Goal: Transaction & Acquisition: Purchase product/service

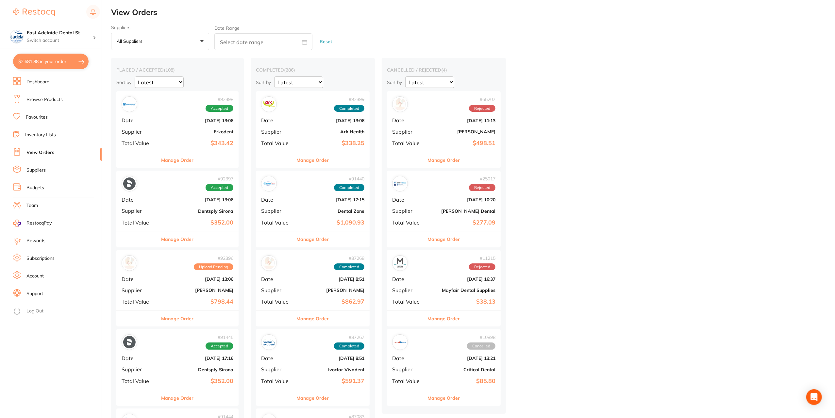
scroll to position [378, 0]
click at [26, 57] on button "$2,681.88 in your order" at bounding box center [50, 62] width 75 height 16
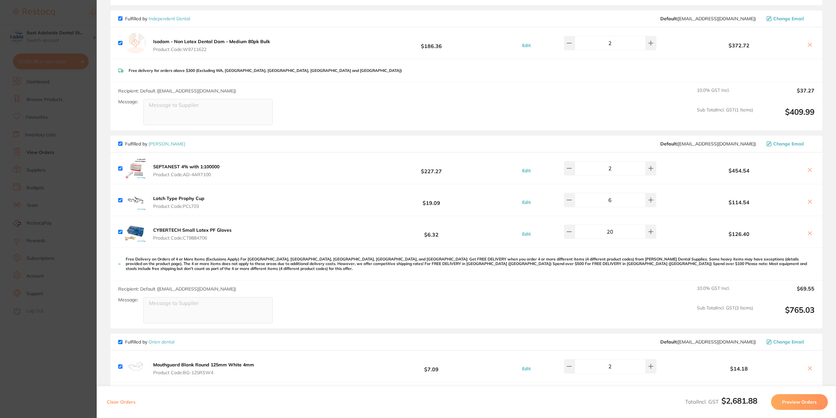
scroll to position [0, 0]
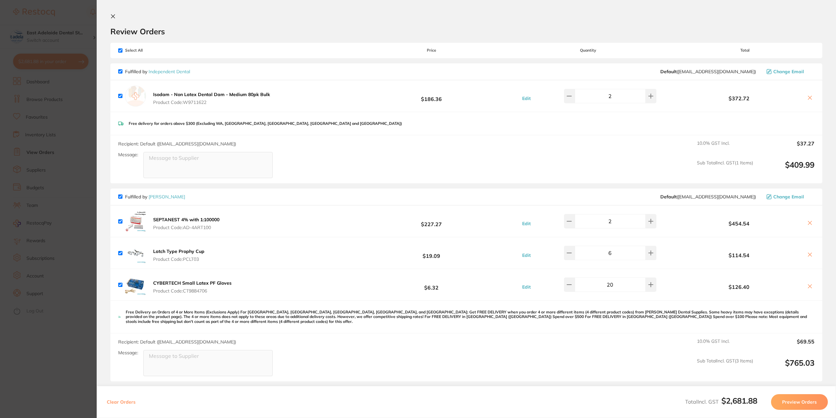
click at [51, 388] on section "Update RRP Set your pre negotiated price for this item. Item Agreed RRP (excl. …" at bounding box center [418, 209] width 836 height 418
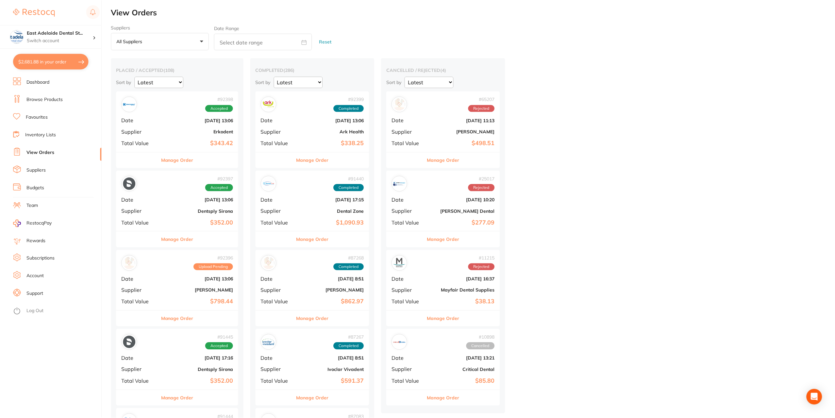
scroll to position [2, 0]
drag, startPoint x: 44, startPoint y: 84, endPoint x: 695, endPoint y: 196, distance: 660.4
click at [695, 196] on div "$2,681.88 [STREET_ADDRESS] Switch account East Adelaide Dental Studio $2,681.88…" at bounding box center [417, 207] width 835 height 418
click at [35, 82] on link "Dashboard" at bounding box center [37, 82] width 23 height 7
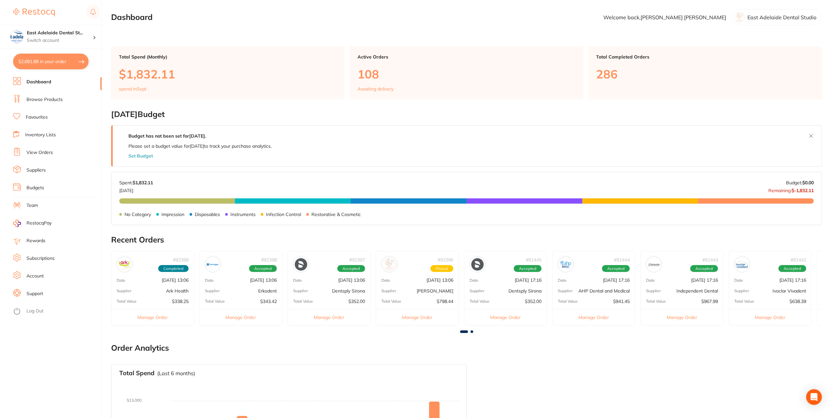
click at [178, 290] on p "Ark Health" at bounding box center [177, 290] width 23 height 5
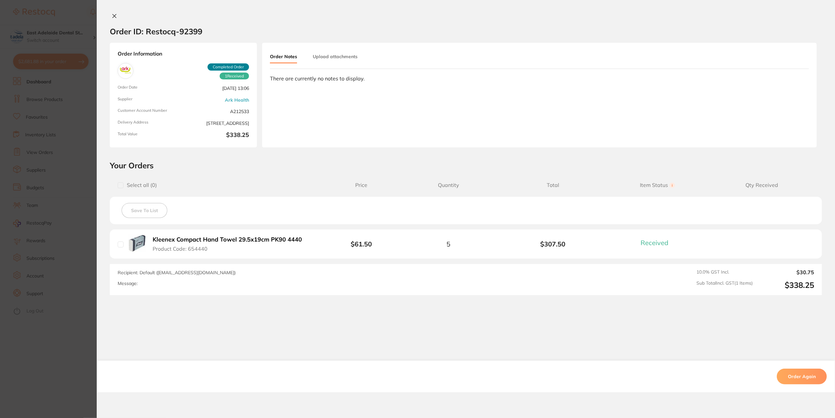
click at [58, 372] on section "Order ID: Restocq- 92399 Order Information 1 Received Completed Order Order Dat…" at bounding box center [417, 209] width 835 height 418
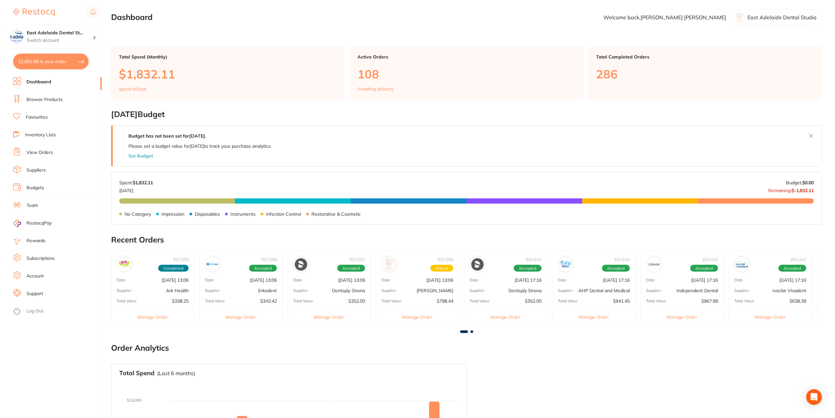
click at [250, 278] on p "[DATE] 13:06" at bounding box center [263, 279] width 27 height 5
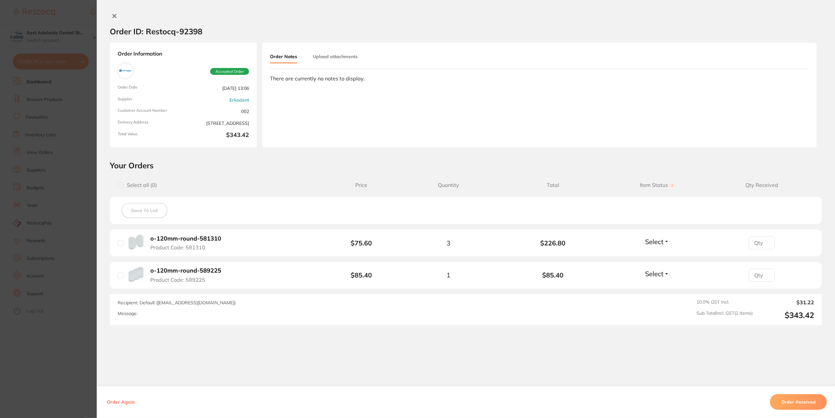
click at [64, 375] on section "Order ID: Restocq- 92398 Order Information Accepted Order Order Date [DATE] 13:…" at bounding box center [417, 209] width 835 height 418
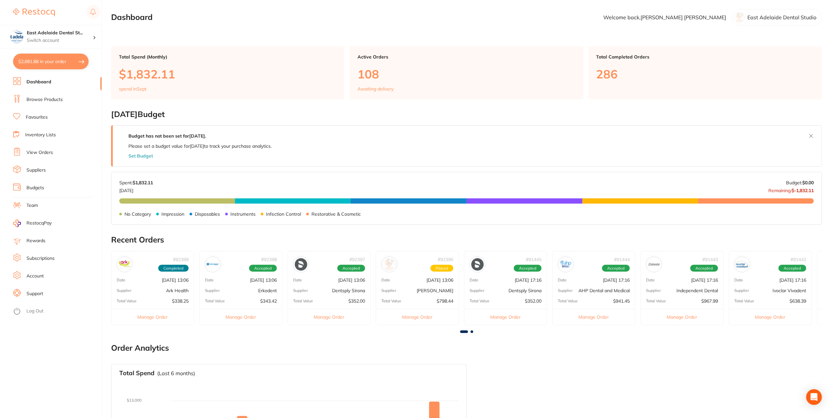
click at [330, 289] on div "Supplier Dentsply Sirona" at bounding box center [329, 290] width 82 height 5
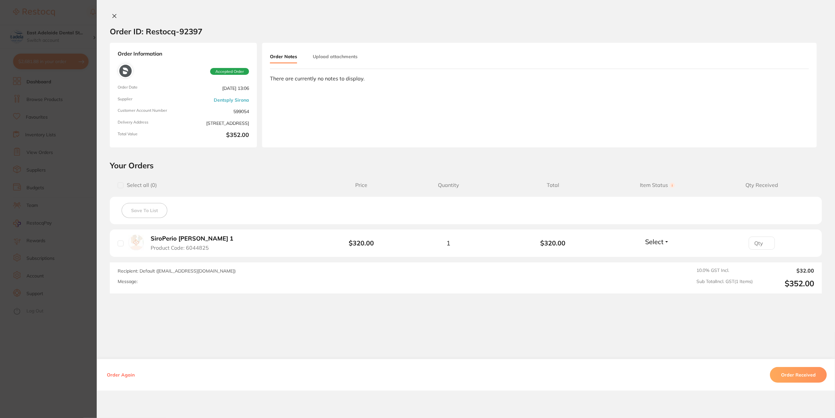
drag, startPoint x: 68, startPoint y: 389, endPoint x: 174, endPoint y: 372, distance: 107.9
click at [68, 389] on section "Order ID: Restocq- 92397 Order Information Accepted Order Order Date [DATE] 13:…" at bounding box center [417, 209] width 835 height 418
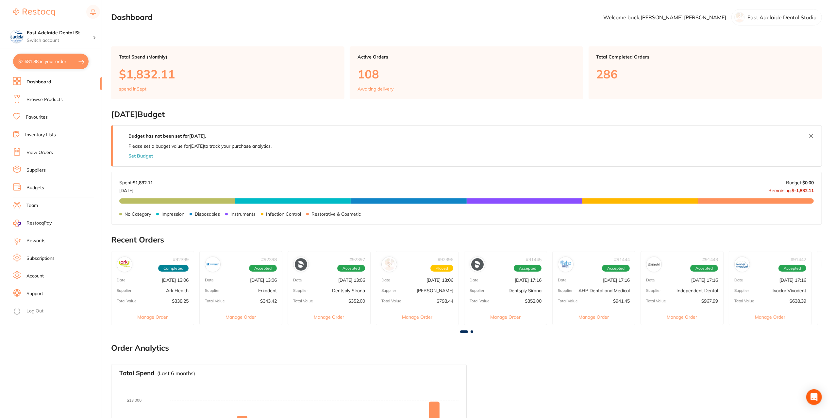
click at [453, 284] on div "# 92396 Placed Date [DATE] 13:06 Supplier [PERSON_NAME] Total Value $798.44 Man…" at bounding box center [417, 288] width 83 height 74
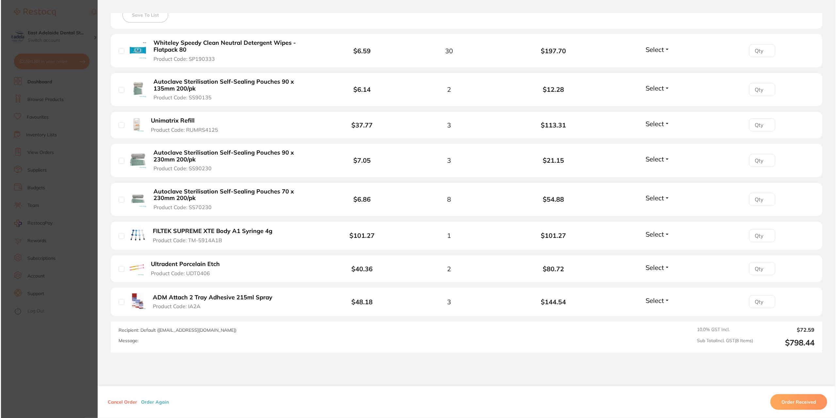
scroll to position [196, 0]
click at [47, 359] on section "Order ID: Restocq- 92396 Order Information Upload Pending Order Date [DATE] 13:…" at bounding box center [417, 209] width 835 height 418
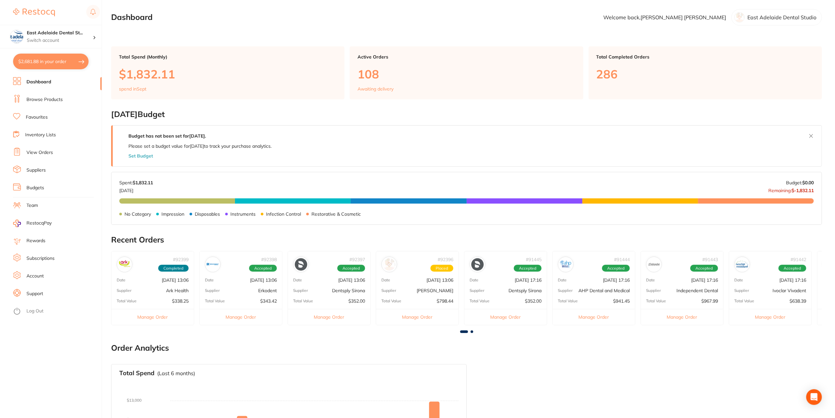
click at [515, 280] on p "[DATE] 17:16" at bounding box center [528, 279] width 27 height 5
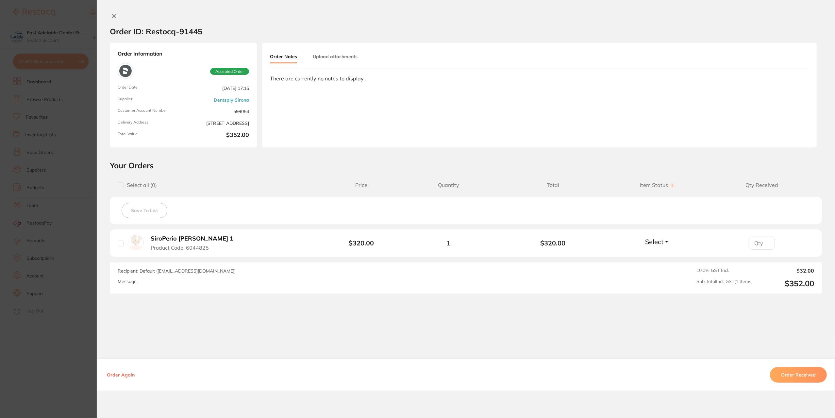
click at [61, 362] on section "Order ID: Restocq- 91445 Order Information Accepted Order Order Date [DATE] 17:…" at bounding box center [417, 209] width 835 height 418
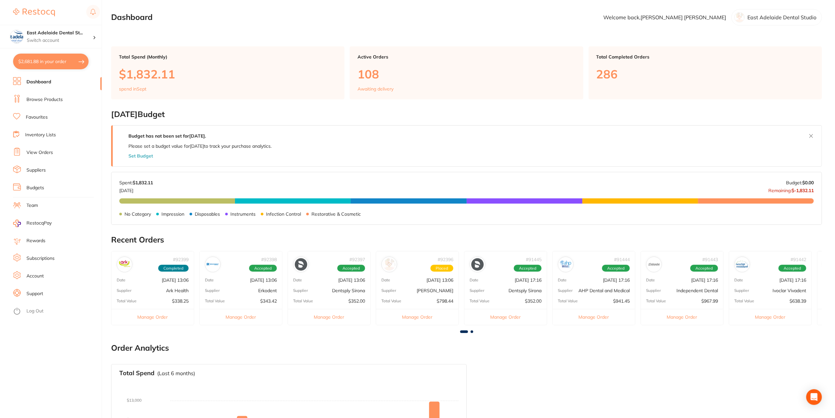
click at [51, 104] on li "Browse Products" at bounding box center [57, 100] width 89 height 10
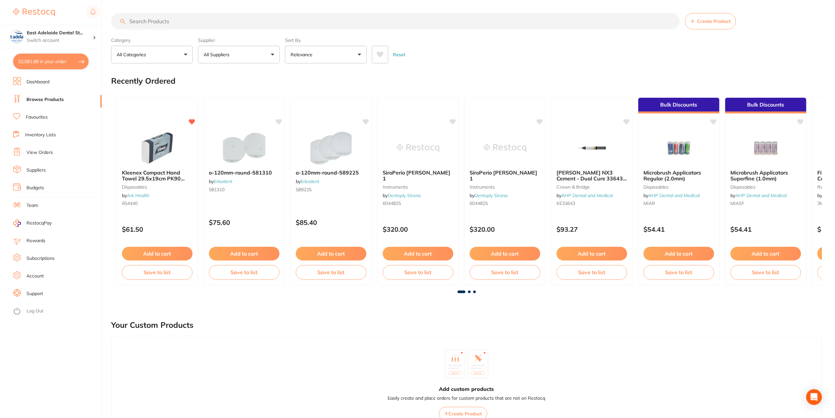
click at [44, 123] on ul "Dashboard Browse Products Favourites Inventory Lists View Orders Suppliers Budg…" at bounding box center [57, 247] width 89 height 341
click at [45, 117] on link "Favourites" at bounding box center [37, 117] width 22 height 7
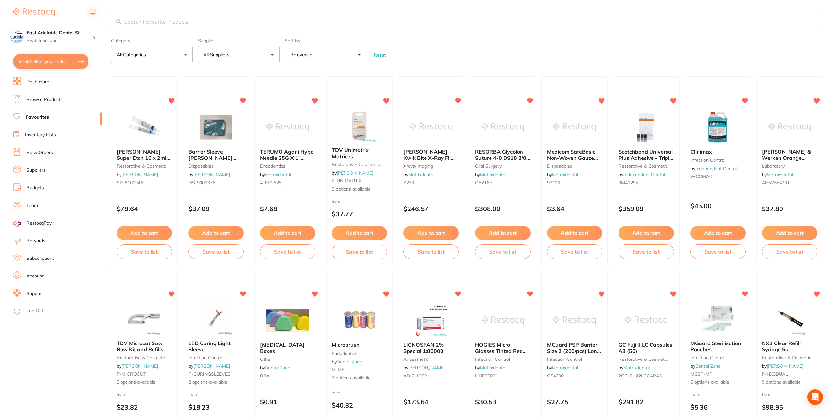
click at [210, 15] on input "search" at bounding box center [467, 21] width 712 height 17
type input "s"
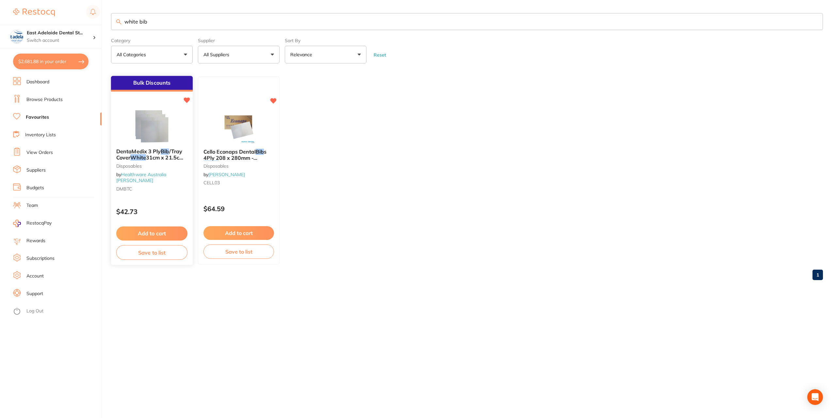
type input "white bib"
click at [170, 137] on img at bounding box center [151, 126] width 43 height 33
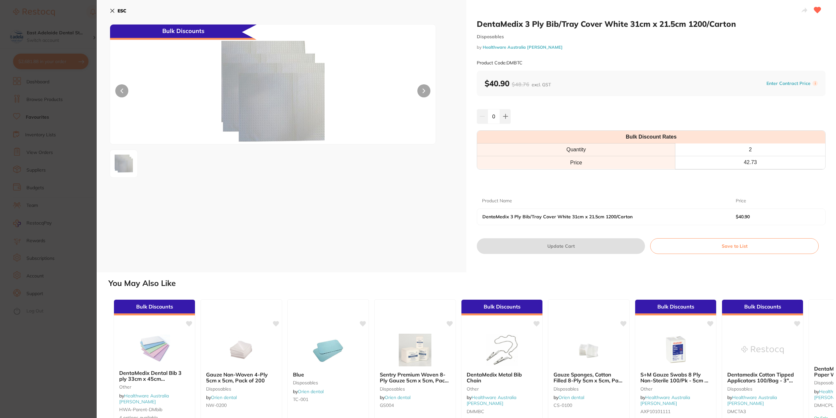
click at [510, 119] on div "0" at bounding box center [651, 116] width 349 height 14
click at [509, 119] on button at bounding box center [505, 116] width 11 height 14
click at [503, 118] on icon at bounding box center [505, 116] width 5 height 5
click at [504, 116] on icon at bounding box center [505, 116] width 5 height 5
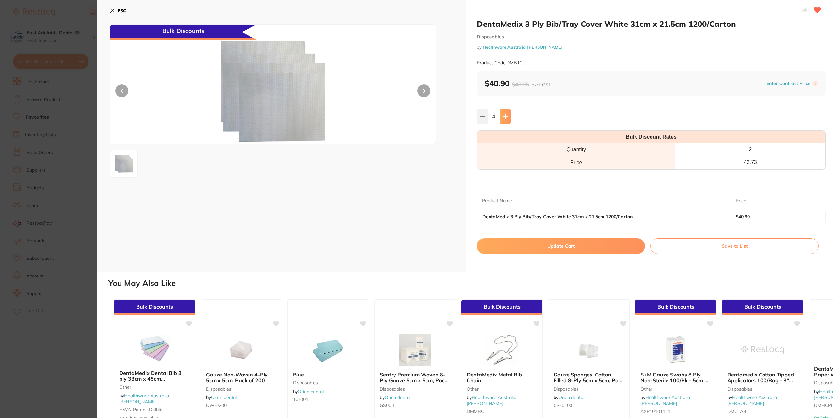
click at [504, 116] on icon at bounding box center [505, 116] width 5 height 5
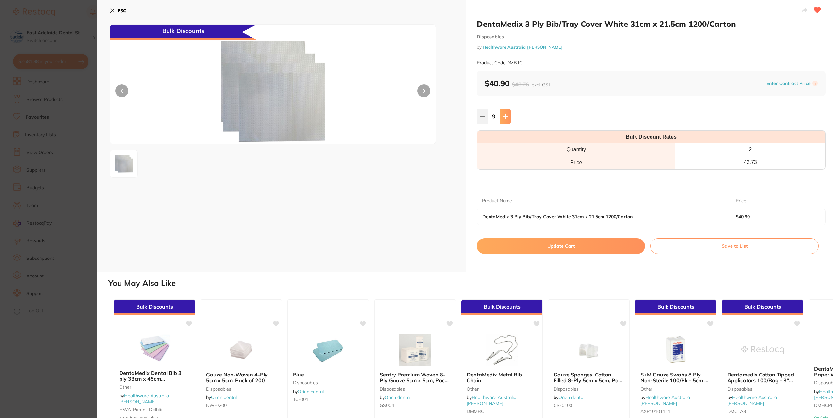
click at [504, 116] on icon at bounding box center [505, 116] width 5 height 5
type input "10"
click at [576, 245] on button "Update Cart" at bounding box center [561, 246] width 168 height 16
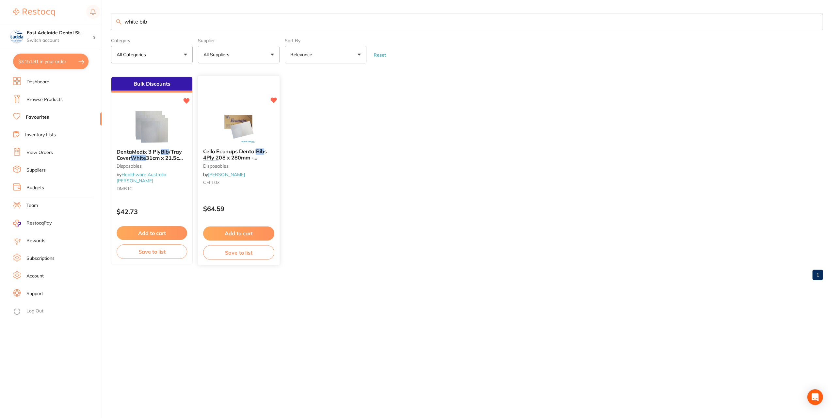
click at [219, 160] on em "White" at bounding box center [210, 163] width 15 height 7
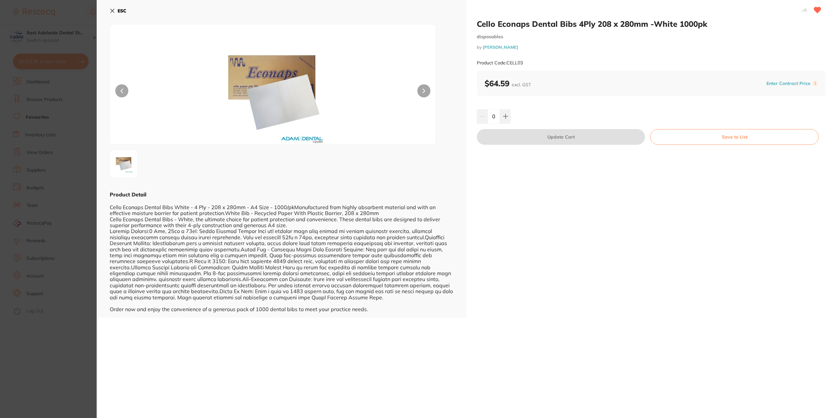
click at [69, 355] on section "Cello Econaps Dental Bibs 4Ply 208 x 280mm -White 1000pk disposables by [PERSON…" at bounding box center [418, 209] width 836 height 418
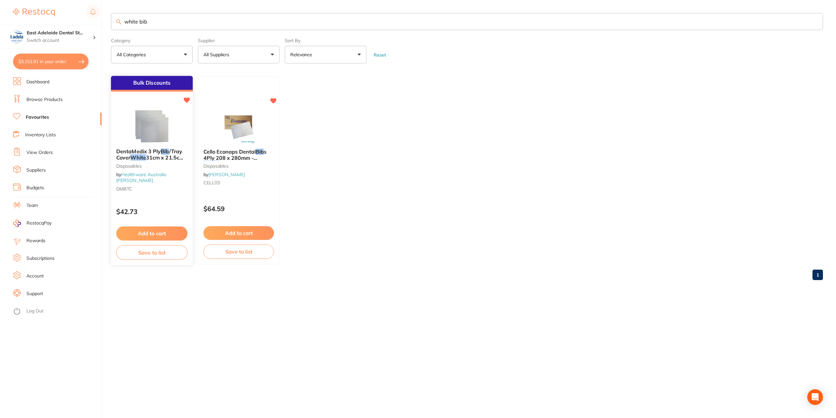
click at [153, 130] on img at bounding box center [151, 126] width 43 height 33
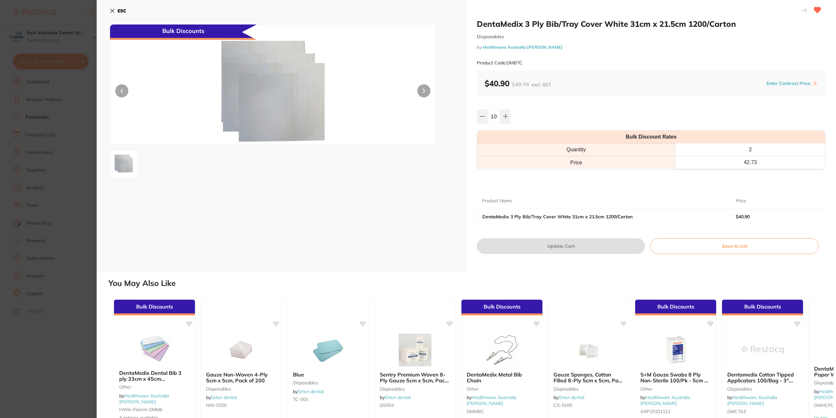
click at [64, 360] on section "DentaMedix 3 Ply Bib/Tray Cover White 31cm x 21.5cm 1200/Carton Disposables by …" at bounding box center [418, 209] width 836 height 418
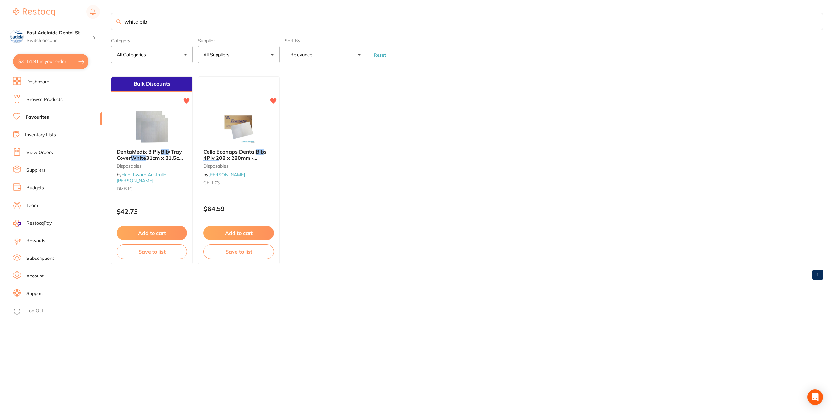
click at [29, 62] on button "$3,151.91 in your order" at bounding box center [50, 62] width 75 height 16
checkbox input "true"
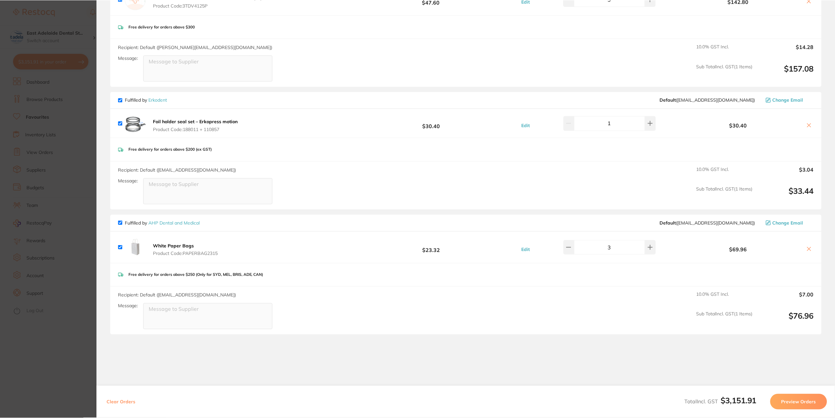
scroll to position [1340, 0]
click at [189, 219] on link "AHP Dental and Medical" at bounding box center [174, 222] width 51 height 6
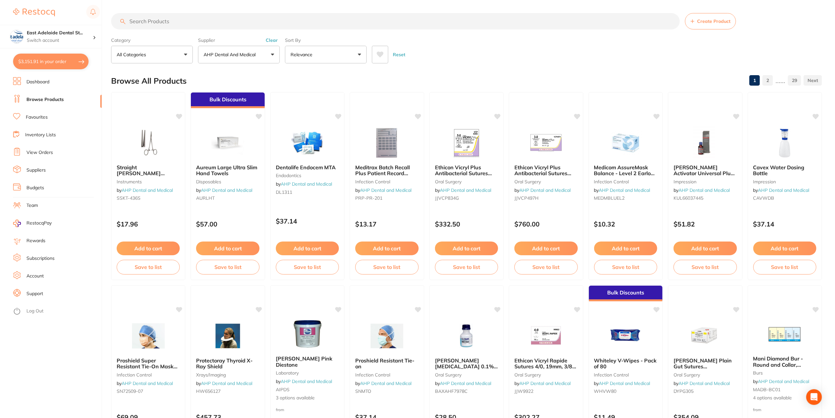
click at [188, 25] on input "search" at bounding box center [395, 21] width 568 height 16
type input "bib"
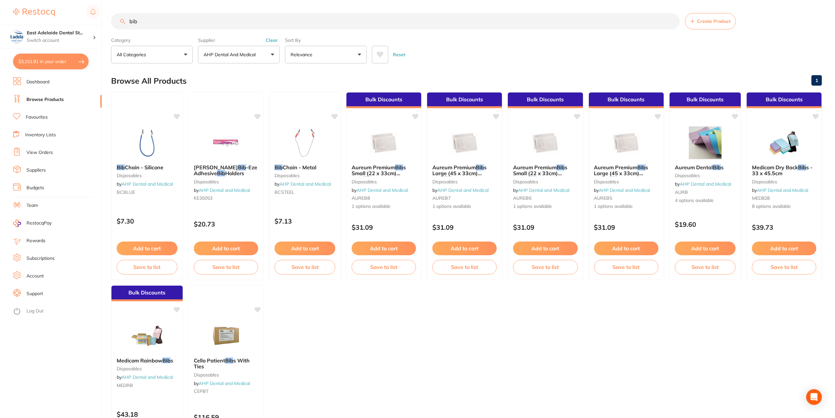
drag, startPoint x: 114, startPoint y: 20, endPoint x: 0, endPoint y: 14, distance: 114.5
click at [0, 14] on div "$3,151.91 [STREET_ADDRESS] Switch account East Adelaide Dental Studio $3,151.91…" at bounding box center [417, 209] width 835 height 418
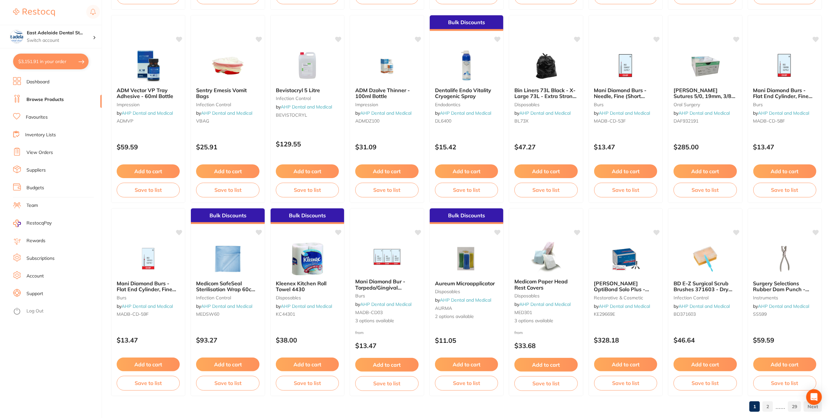
scroll to position [861, 0]
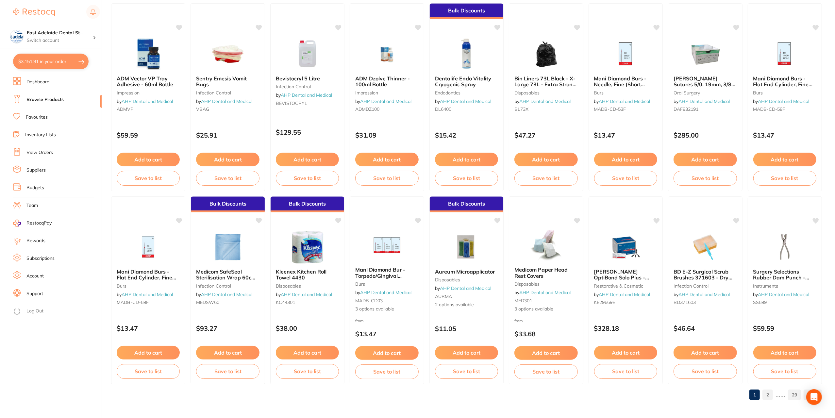
click at [44, 83] on link "Dashboard" at bounding box center [37, 82] width 23 height 7
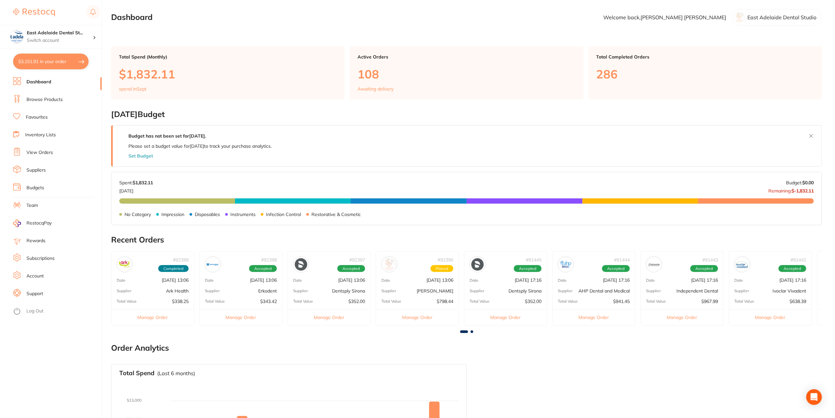
click at [41, 101] on link "Browse Products" at bounding box center [44, 99] width 36 height 7
